Goal: Task Accomplishment & Management: Use online tool/utility

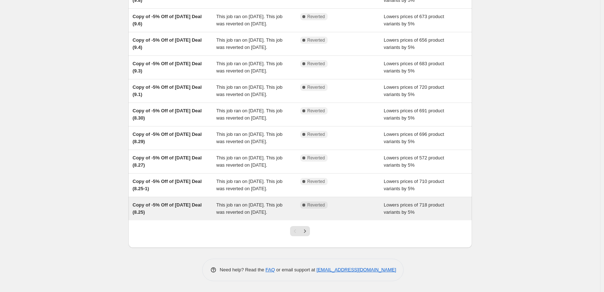
scroll to position [146, 0]
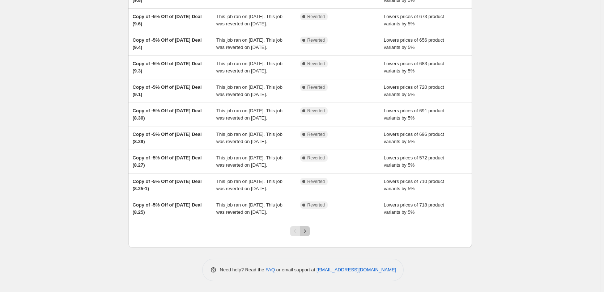
click at [309, 227] on button "Next" at bounding box center [305, 231] width 10 height 10
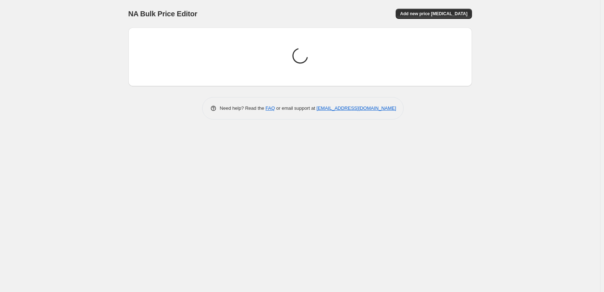
scroll to position [0, 0]
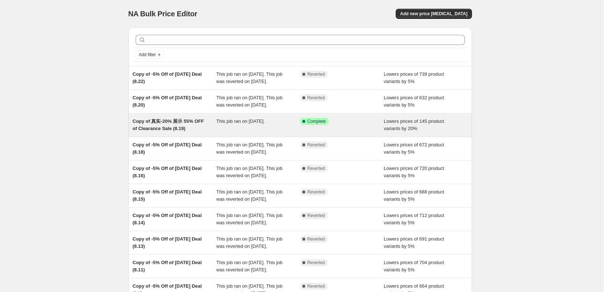
click at [263, 132] on div "This job ran on [DATE]." at bounding box center [258, 125] width 84 height 14
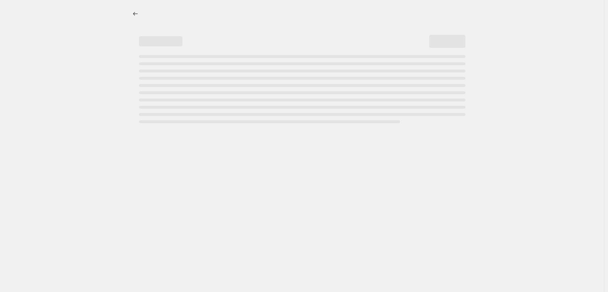
select select "percentage"
select select "pp"
select select "collection"
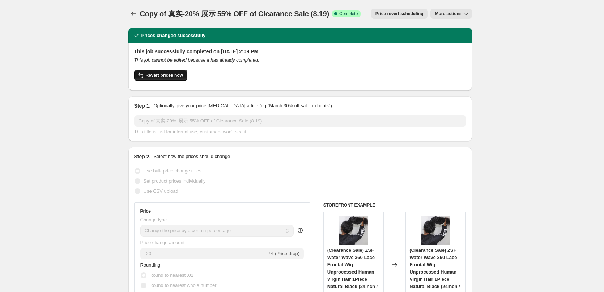
click at [176, 75] on span "Revert prices now" at bounding box center [164, 75] width 37 height 6
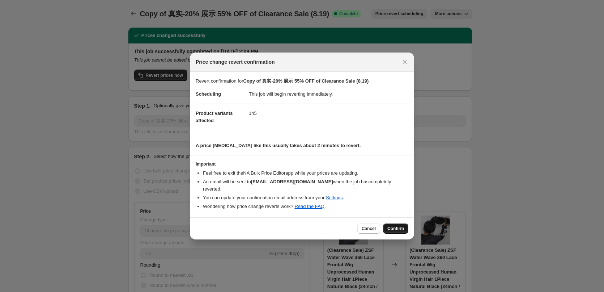
click at [398, 225] on span "Confirm" at bounding box center [395, 228] width 17 height 6
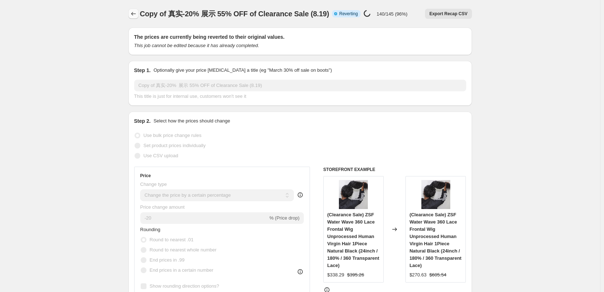
click at [135, 13] on icon "Price change jobs" at bounding box center [133, 13] width 7 height 7
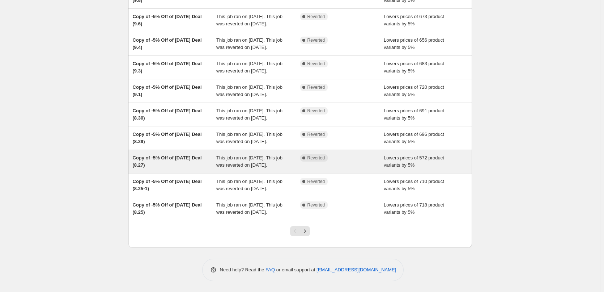
scroll to position [146, 0]
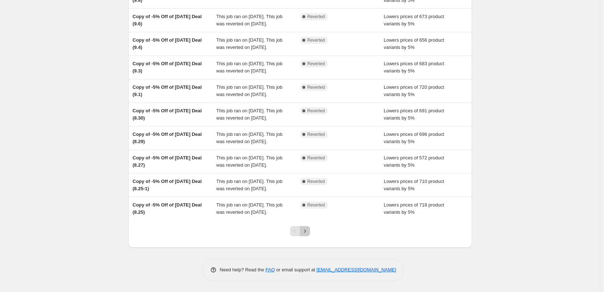
click at [306, 232] on icon "Next" at bounding box center [304, 230] width 7 height 7
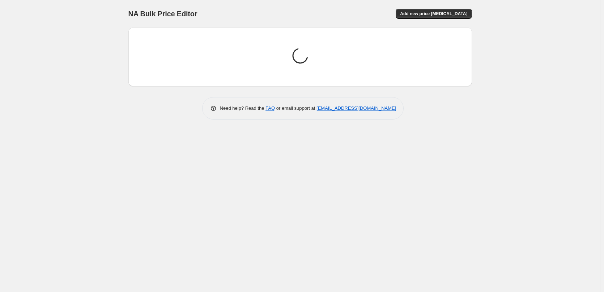
scroll to position [0, 0]
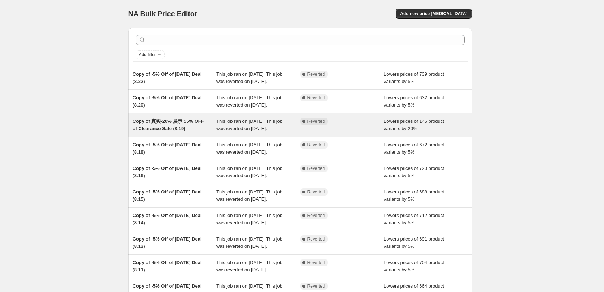
click at [197, 132] on div "Copy of 真实-20% 展示 55% OFF of Clearance Sale (8.19)" at bounding box center [175, 125] width 84 height 14
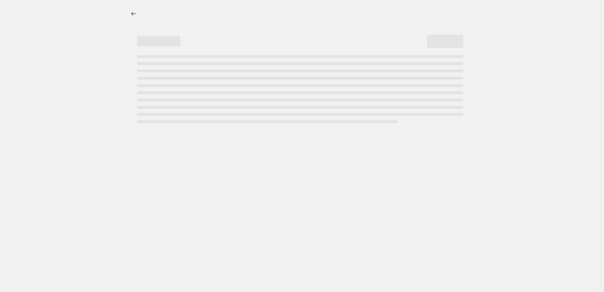
select select "percentage"
select select "pp"
select select "collection"
